Goal: Task Accomplishment & Management: Use online tool/utility

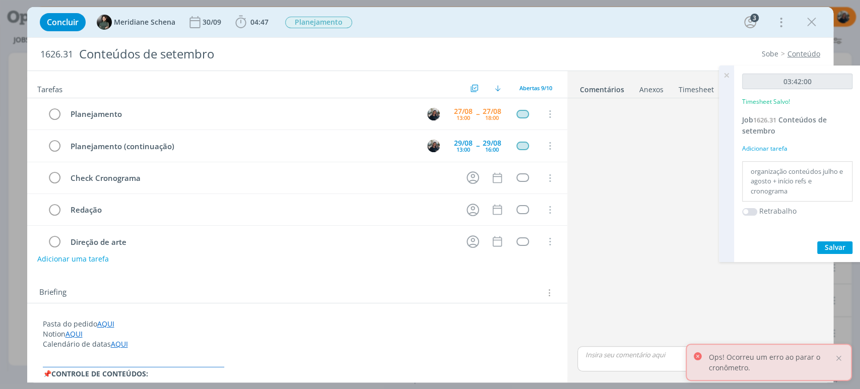
scroll to position [391, 0]
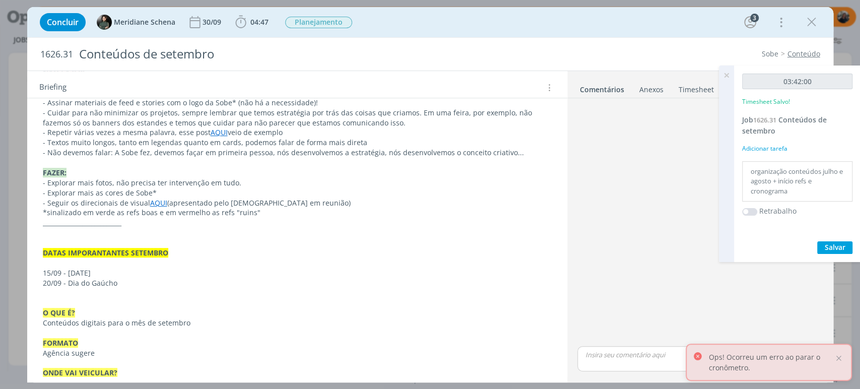
drag, startPoint x: 724, startPoint y: 78, endPoint x: 620, endPoint y: 63, distance: 105.7
click at [722, 77] on icon at bounding box center [726, 75] width 18 height 20
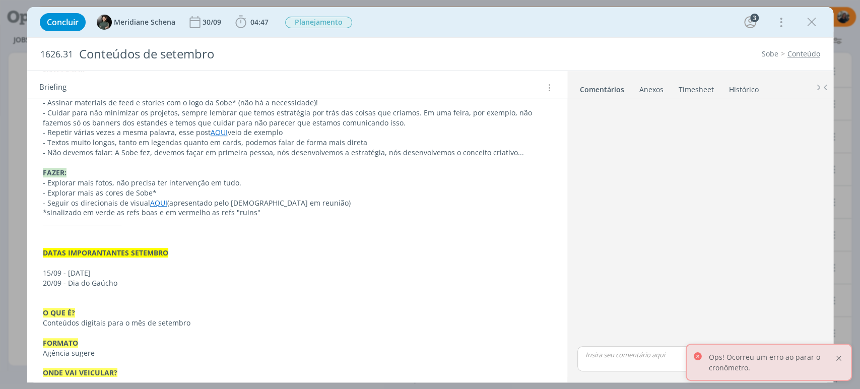
click at [840, 359] on div at bounding box center [838, 358] width 9 height 9
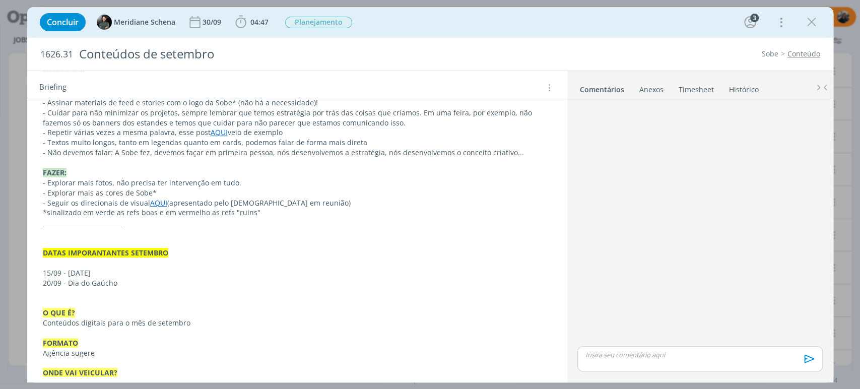
click at [811, 20] on icon "dialog" at bounding box center [811, 22] width 15 height 15
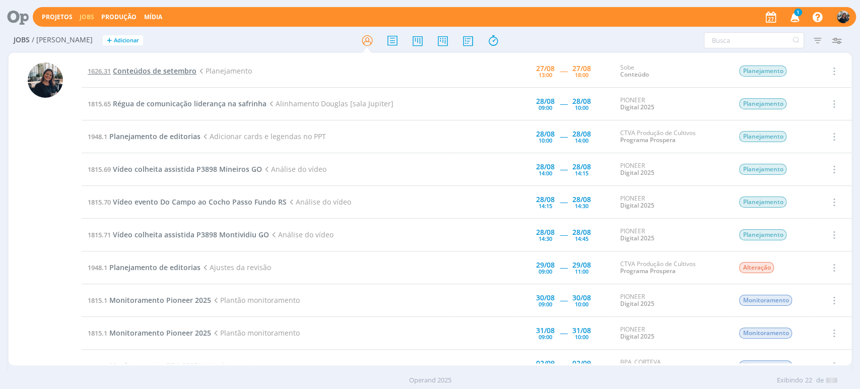
click at [145, 72] on span "Conteúdos de setembro" at bounding box center [155, 71] width 84 height 10
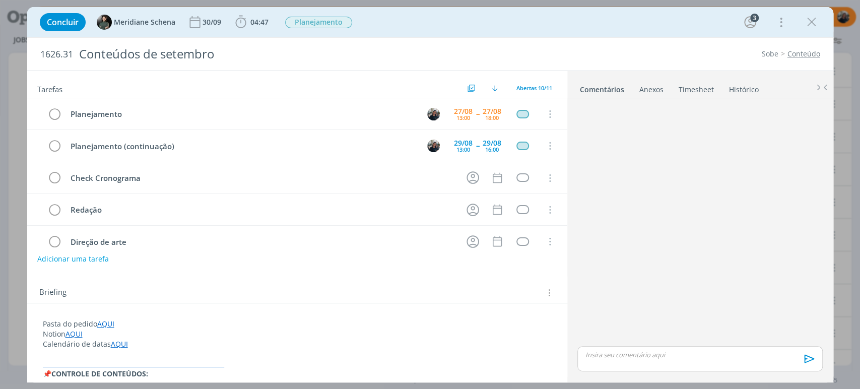
click at [699, 90] on link "Timesheet" at bounding box center [696, 87] width 36 height 15
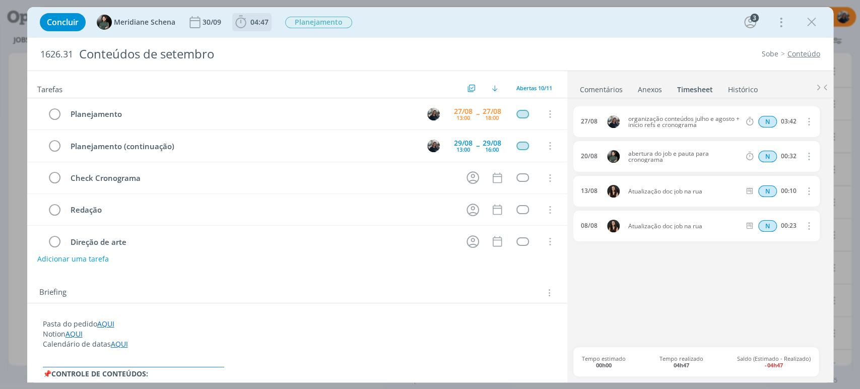
click at [238, 23] on icon "dialog" at bounding box center [240, 22] width 15 height 15
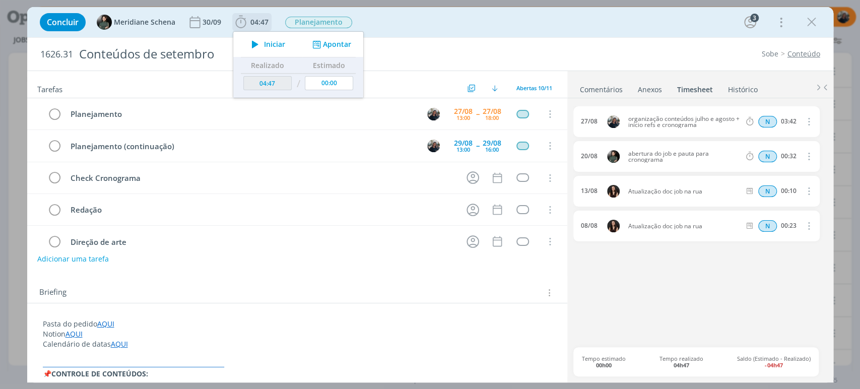
drag, startPoint x: 277, startPoint y: 42, endPoint x: 279, endPoint y: 47, distance: 5.4
click at [277, 43] on span "Iniciar" at bounding box center [274, 44] width 21 height 7
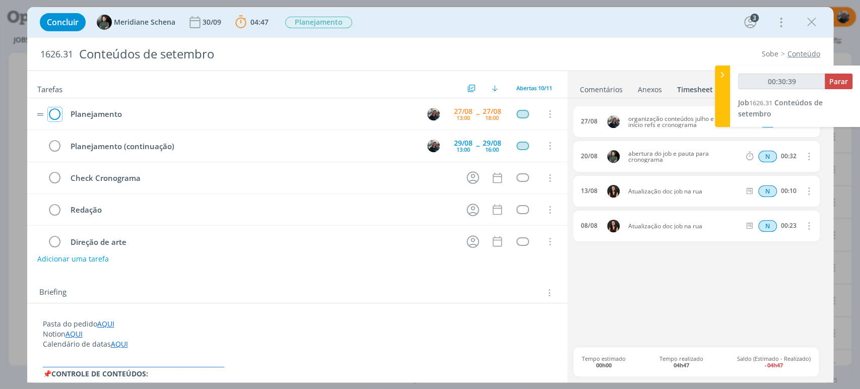
click at [56, 113] on icon "dialog" at bounding box center [55, 114] width 14 height 15
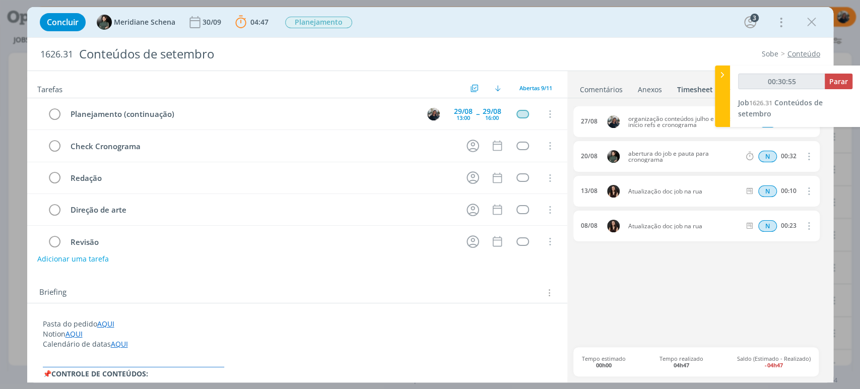
click at [592, 85] on link "Comentários" at bounding box center [601, 87] width 44 height 15
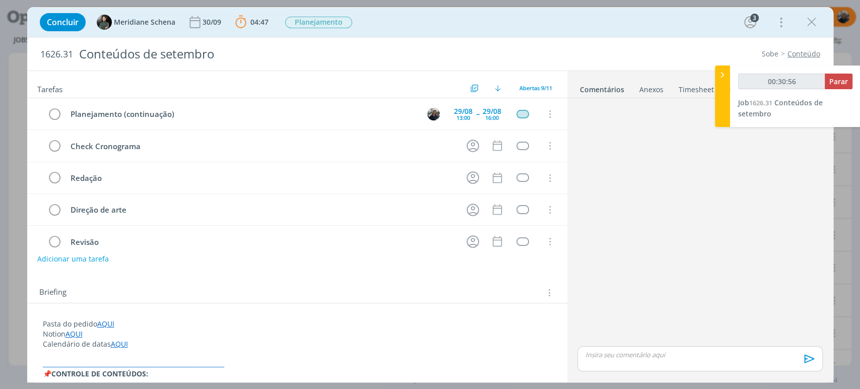
click at [656, 354] on p "dialog" at bounding box center [699, 354] width 229 height 9
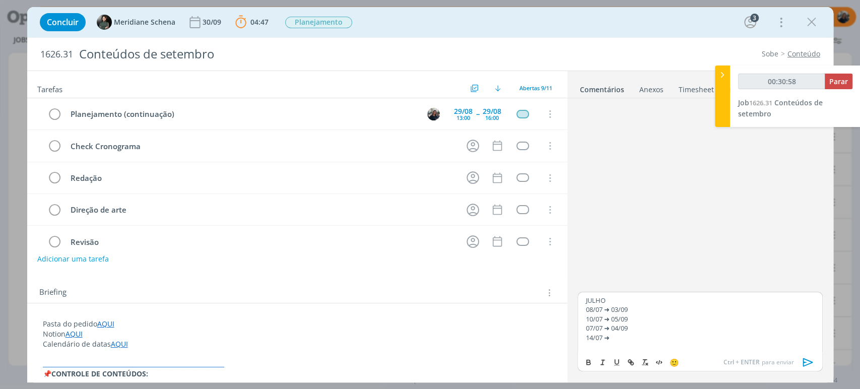
click at [586, 303] on p "JULHO" at bounding box center [699, 300] width 229 height 9
click at [609, 306] on p "dialog" at bounding box center [699, 306] width 229 height 9
type input "00:31:01"
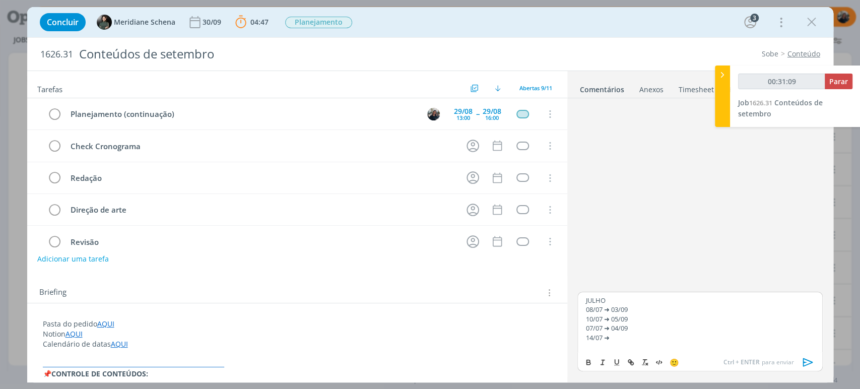
click at [583, 301] on div "[DATE] ➜ 03/09 10/07 ➜ 05/09 07/07 ➜ 04/09 14/07 ➜ [DATE] ➜ 16/09 05/08 ➜ 24/09…" at bounding box center [699, 322] width 245 height 60
click at [640, 297] on p "Em construção aproveitamentos." at bounding box center [699, 300] width 229 height 9
drag, startPoint x: 640, startPoint y: 297, endPoint x: 635, endPoint y: 306, distance: 10.4
click at [640, 297] on p "Em construção aproveitamentos." at bounding box center [699, 300] width 229 height 9
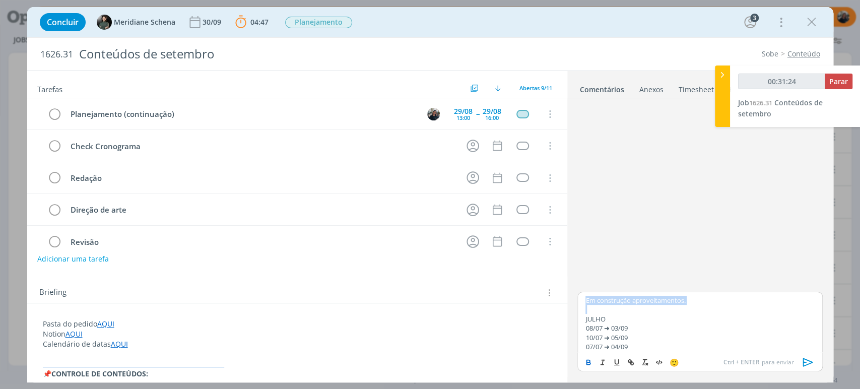
click at [589, 362] on icon "dialog" at bounding box center [589, 363] width 4 height 2
drag, startPoint x: 805, startPoint y: 351, endPoint x: 807, endPoint y: 357, distance: 6.1
click at [805, 352] on p "14/07 ➜" at bounding box center [699, 356] width 229 height 9
click at [810, 360] on icon "dialog" at bounding box center [808, 362] width 15 height 15
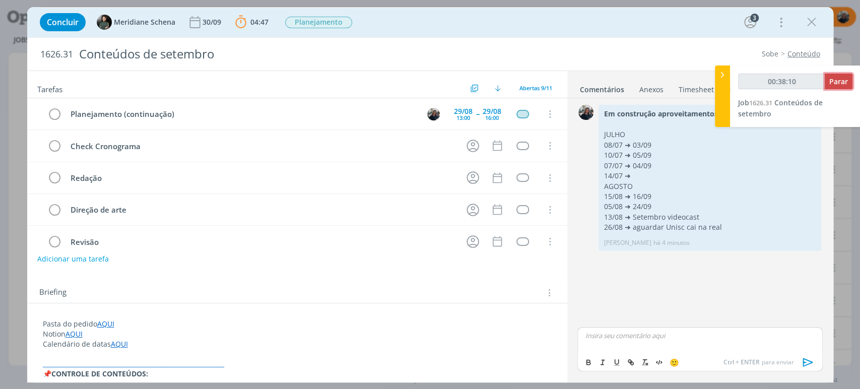
type input "00:38:11"
click at [837, 85] on span "Parar" at bounding box center [838, 82] width 19 height 10
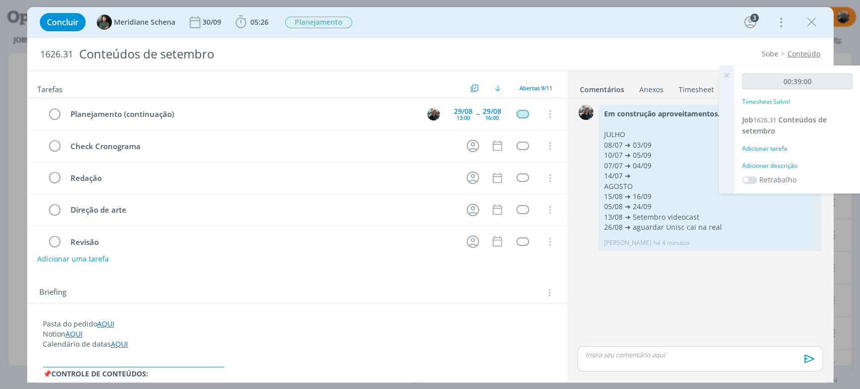
click at [778, 168] on div "Adicionar descrição" at bounding box center [797, 165] width 110 height 9
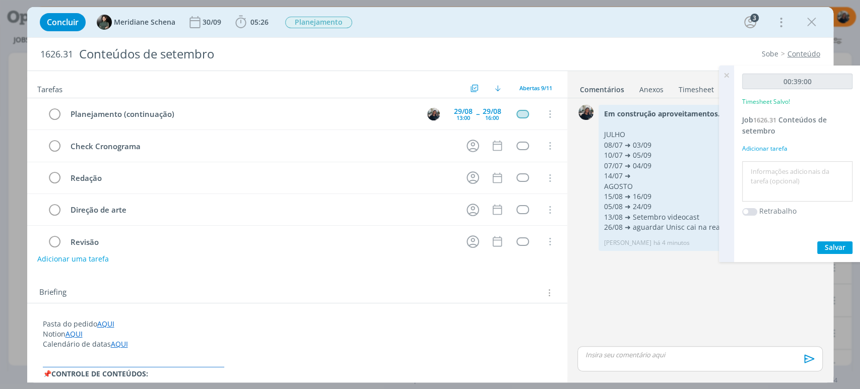
click at [778, 168] on textarea at bounding box center [797, 182] width 105 height 36
type textarea "a"
type textarea "vron"
